Goal: Task Accomplishment & Management: Use online tool/utility

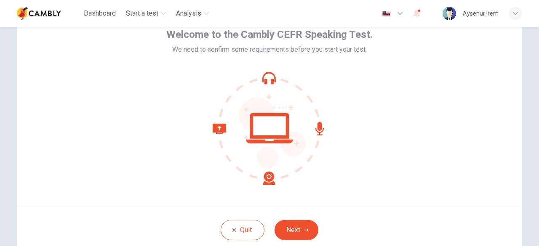
scroll to position [84, 0]
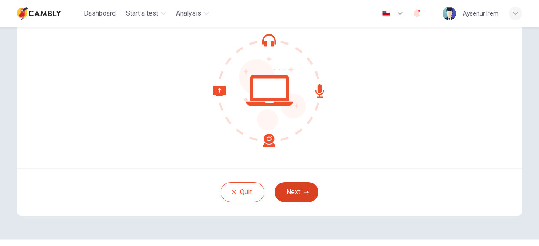
click at [294, 193] on button "Next" at bounding box center [296, 192] width 44 height 20
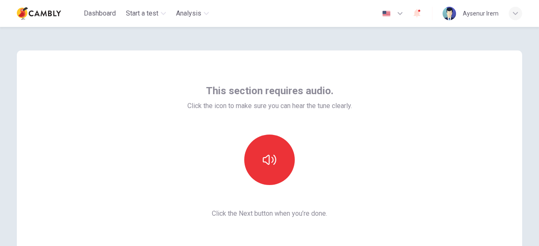
scroll to position [42, 0]
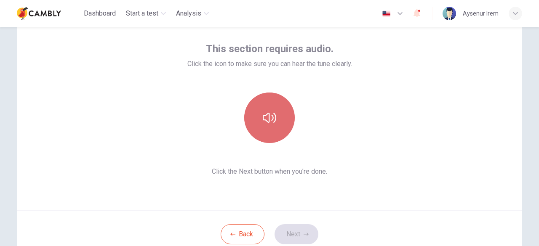
click at [265, 117] on icon "button" at bounding box center [269, 117] width 13 height 13
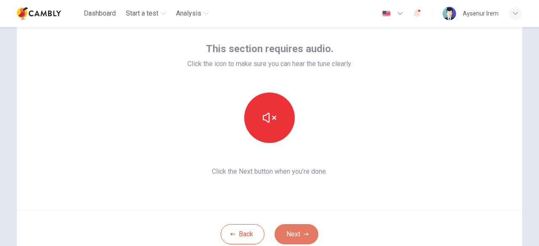
click at [300, 234] on button "Next" at bounding box center [296, 234] width 44 height 20
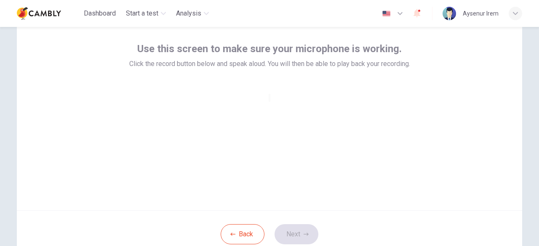
click at [270, 103] on div at bounding box center [269, 98] width 2 height 10
click at [268, 103] on div at bounding box center [269, 98] width 2 height 10
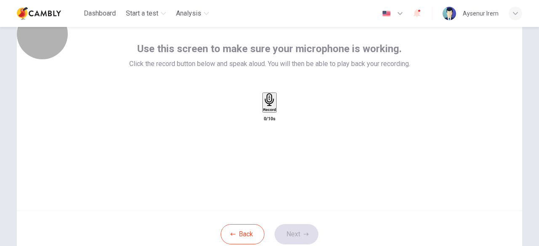
click at [272, 106] on icon "button" at bounding box center [269, 99] width 13 height 13
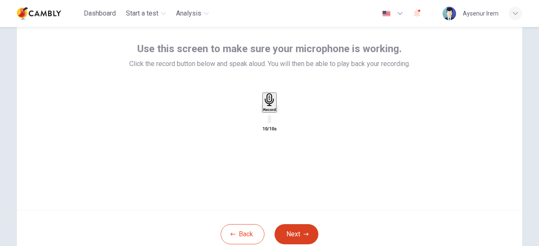
click at [297, 233] on button "Next" at bounding box center [296, 234] width 44 height 20
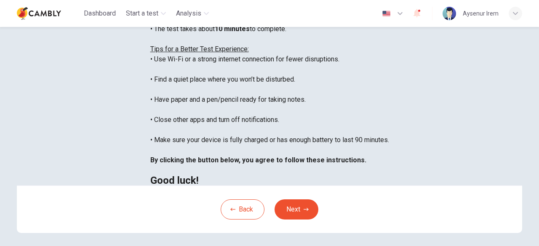
scroll to position [126, 0]
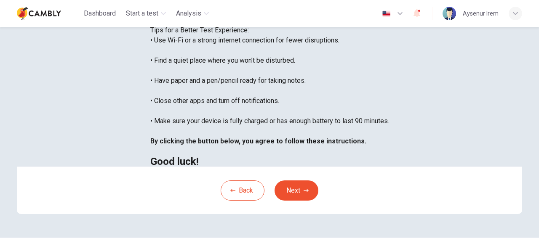
drag, startPoint x: 331, startPoint y: 168, endPoint x: 96, endPoint y: 166, distance: 234.4
click at [150, 166] on div "You are about to start a CEFR Speaking Test . Before You Start the Test: • Once…" at bounding box center [269, 50] width 239 height 232
copy div "Make sure your device is fully charged or has enough battery to last 90 minutes."
click at [221, 167] on div "You are about to start a CEFR Speaking Test . Before You Start the Test: • Once…" at bounding box center [269, 50] width 239 height 232
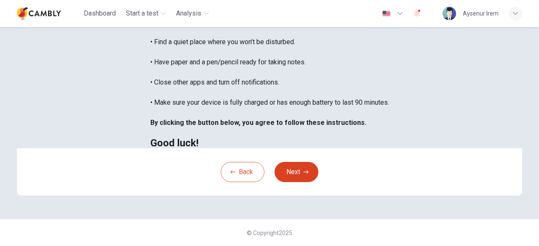
click at [290, 178] on button "Next" at bounding box center [296, 172] width 44 height 20
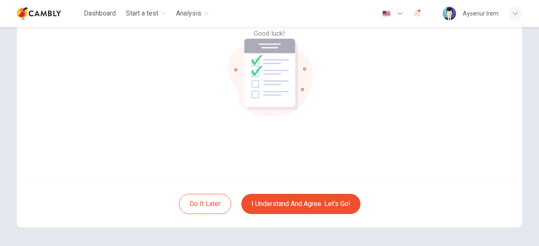
scroll to position [84, 0]
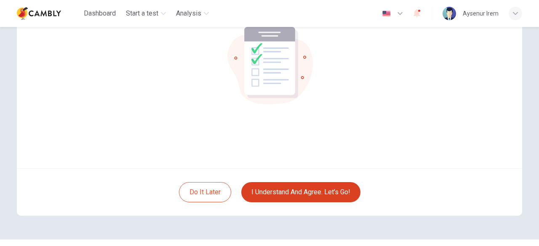
click at [296, 190] on button "I understand and agree. Let’s go!" at bounding box center [300, 192] width 119 height 20
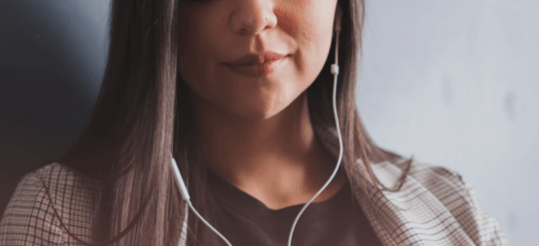
scroll to position [84, 0]
drag, startPoint x: 45, startPoint y: 119, endPoint x: 134, endPoint y: 155, distance: 96.1
click at [134, 124] on span "Use a headset if available (recommended for best audio quality). Ensure your mi…" at bounding box center [95, 90] width 190 height 69
drag, startPoint x: 40, startPoint y: 122, endPoint x: 130, endPoint y: 155, distance: 96.2
click at [130, 124] on span "Use a headset if available (recommended for best audio quality). Ensure your mi…" at bounding box center [95, 90] width 190 height 69
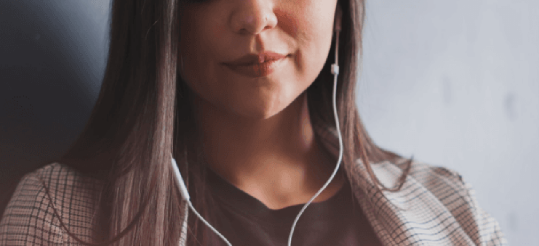
scroll to position [208, 0]
click at [24, 43] on button "Continue" at bounding box center [12, 59] width 24 height 32
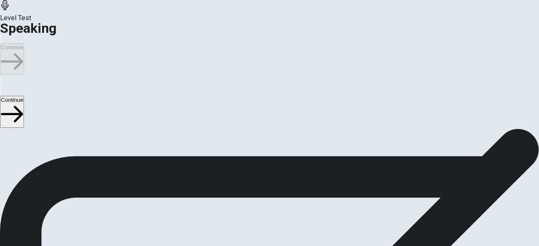
scroll to position [82, 0]
click at [268, 222] on icon "Play Audio" at bounding box center [264, 227] width 8 height 10
click at [258, 216] on button "Record Again" at bounding box center [258, 220] width 2 height 8
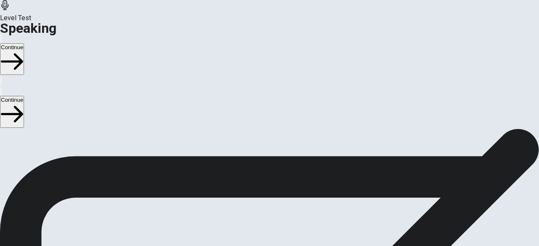
click at [268, 222] on icon "Record Again" at bounding box center [263, 227] width 10 height 10
click at [282, 186] on div at bounding box center [269, 200] width 25 height 28
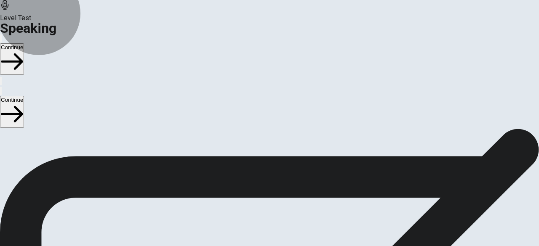
click at [287, 215] on button "Record Again" at bounding box center [269, 235] width 35 height 41
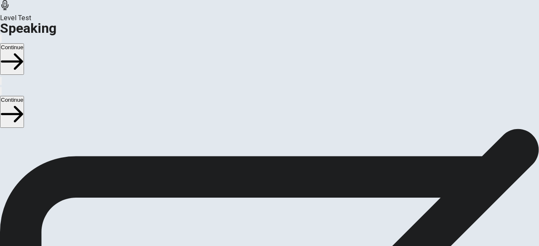
click at [268, 222] on icon "Play Audio" at bounding box center [264, 227] width 8 height 10
click at [24, 43] on button "Continue" at bounding box center [12, 59] width 24 height 32
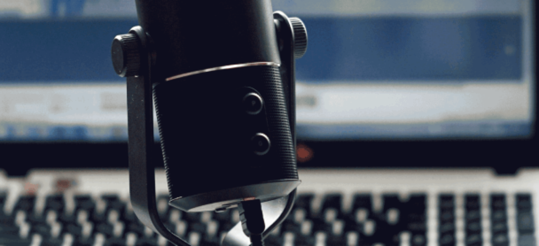
scroll to position [166, 0]
drag, startPoint x: 150, startPoint y: 119, endPoint x: 45, endPoint y: 106, distance: 105.2
click at [46, 101] on span "The Speaking Test will start now. There are 3 questions in this section. Import…" at bounding box center [154, 61] width 309 height 79
drag, startPoint x: 40, startPoint y: 104, endPoint x: 125, endPoint y: 117, distance: 85.5
click at [125, 101] on span "The Speaking Test will start now. There are 3 questions in this section. Import…" at bounding box center [154, 61] width 309 height 79
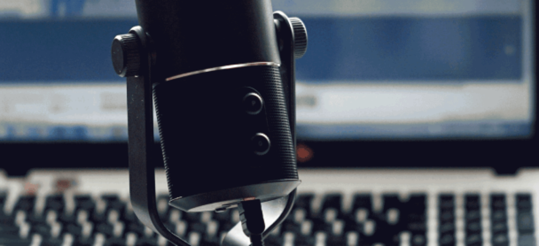
drag, startPoint x: 128, startPoint y: 105, endPoint x: 174, endPoint y: 123, distance: 49.5
click at [152, 101] on span "The Speaking Test will start now. There are 3 questions in this section. Import…" at bounding box center [154, 61] width 309 height 79
drag, startPoint x: 449, startPoint y: 15, endPoint x: 438, endPoint y: 44, distance: 31.2
click at [24, 43] on button "Continue" at bounding box center [12, 59] width 24 height 32
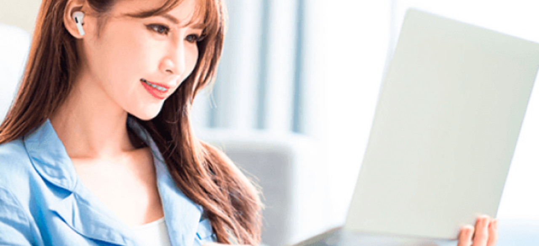
scroll to position [81, 0]
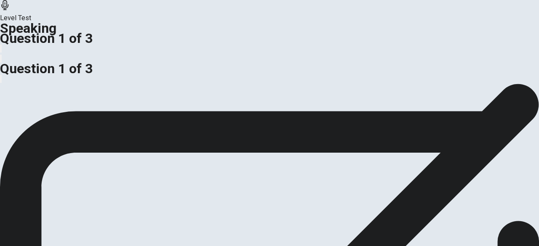
drag, startPoint x: 42, startPoint y: 116, endPoint x: 105, endPoint y: 123, distance: 63.6
click at [105, 45] on span "Is building a personal brand important for professionals, or is focusing on wor…" at bounding box center [149, 41] width 298 height 8
drag, startPoint x: 60, startPoint y: 112, endPoint x: 118, endPoint y: 112, distance: 58.5
click at [118, 8] on span "Is building a personal brand important for professionals, or is focusing on wor…" at bounding box center [149, 4] width 298 height 8
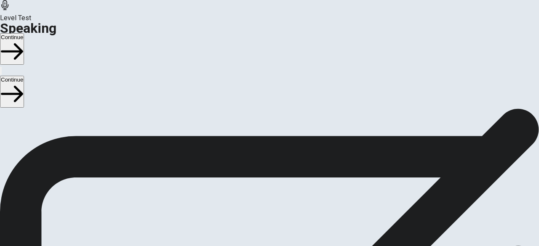
click at [24, 33] on button "Continue" at bounding box center [12, 49] width 24 height 32
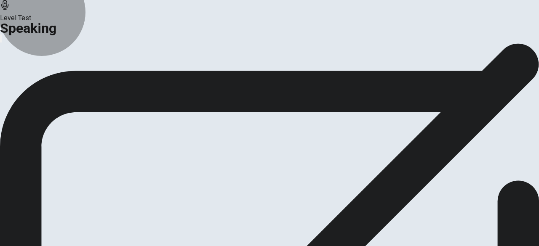
click at [68, 103] on icon "button" at bounding box center [63, 99] width 8 height 8
